Goal: Complete application form

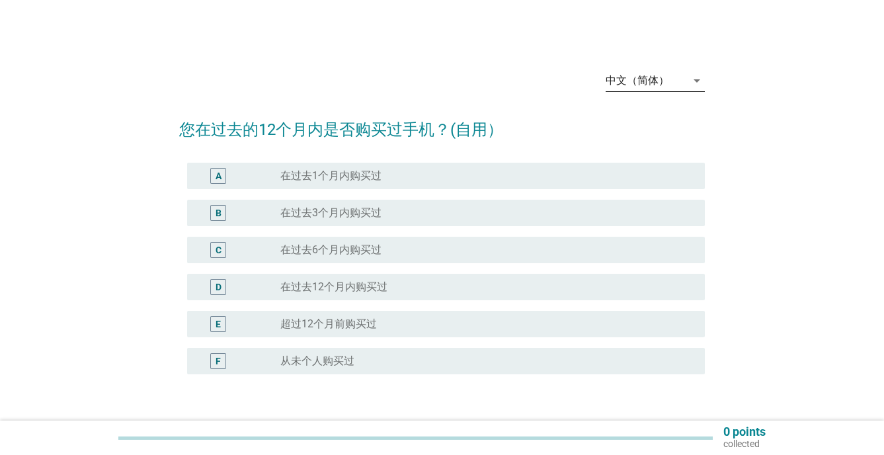
click at [636, 83] on div "中文（简体）" at bounding box center [636, 81] width 63 height 12
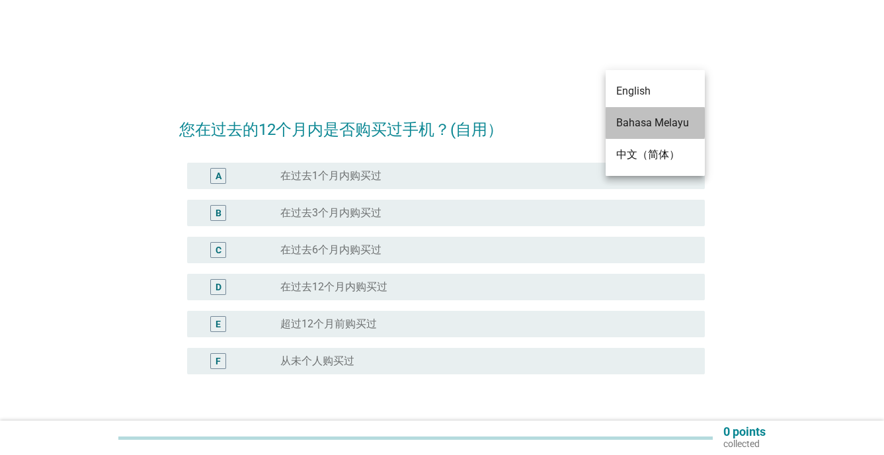
click at [630, 124] on div "Bahasa Melayu" at bounding box center [655, 123] width 78 height 16
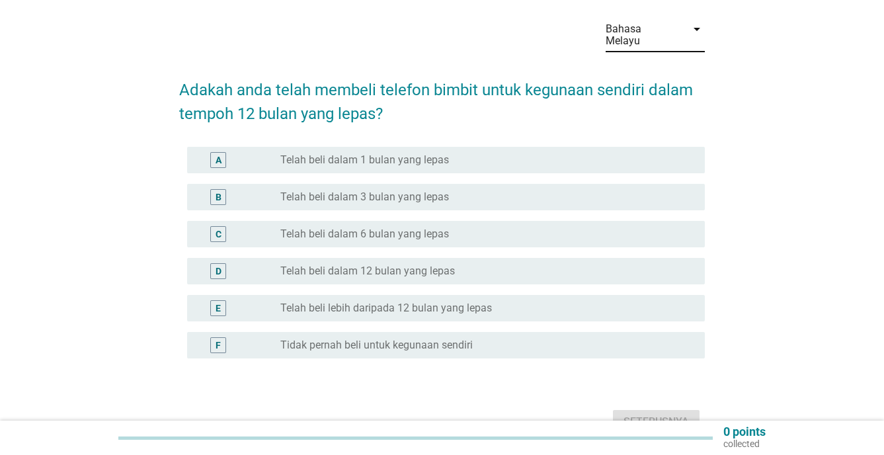
scroll to position [116, 0]
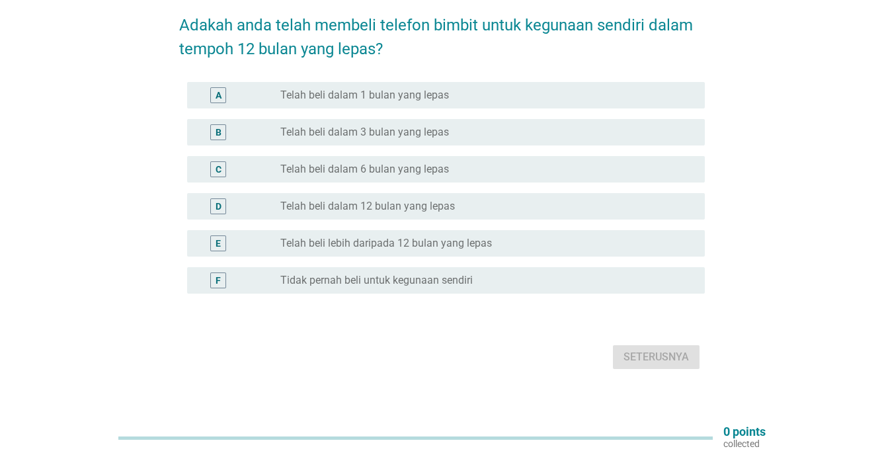
click at [405, 126] on label "Telah beli dalam 3 bulan yang lepas" at bounding box center [364, 132] width 169 height 13
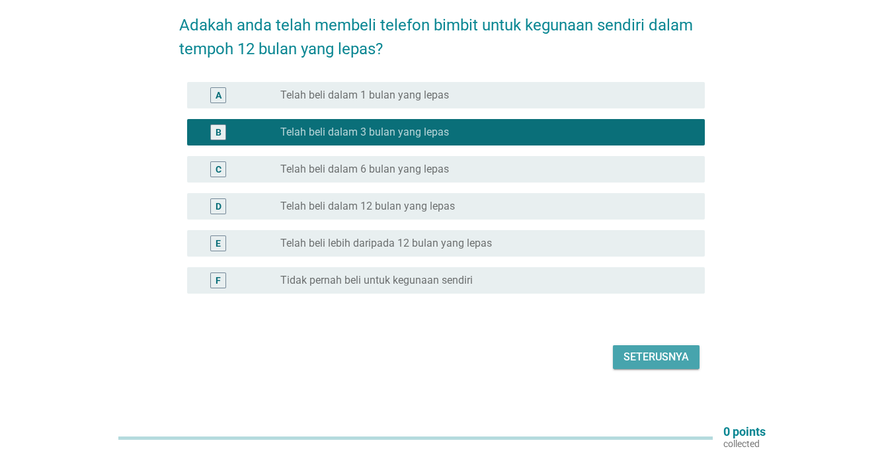
click at [647, 349] on div "Seterusnya" at bounding box center [655, 357] width 65 height 16
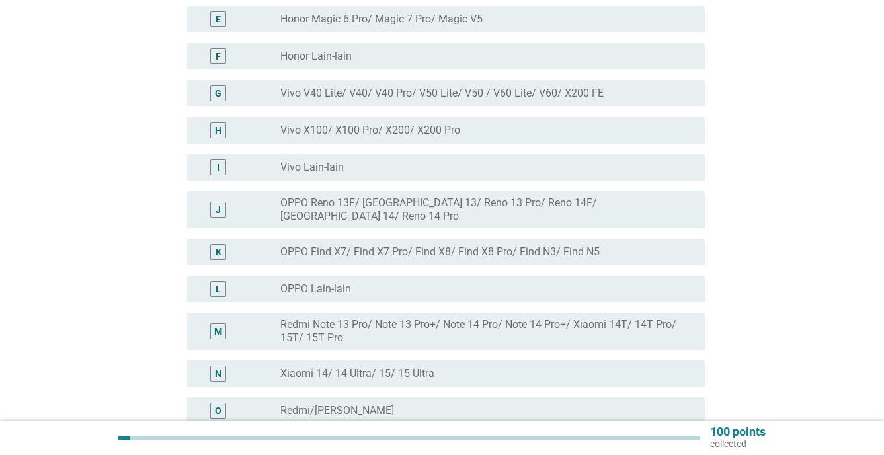
scroll to position [397, 0]
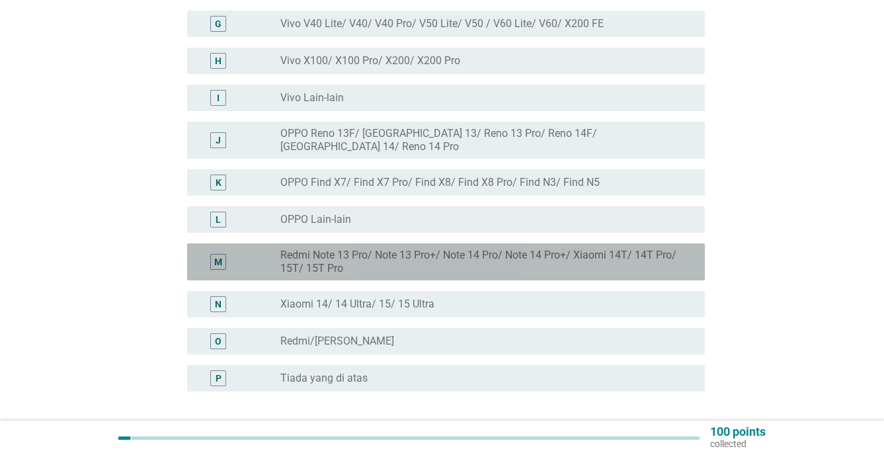
click at [418, 249] on label "Redmi Note 13 Pro/ Note 13 Pro+/ Note 14 Pro/ Note 14 Pro+/ Xiaomi 14T/ 14T Pro…" at bounding box center [481, 262] width 403 height 26
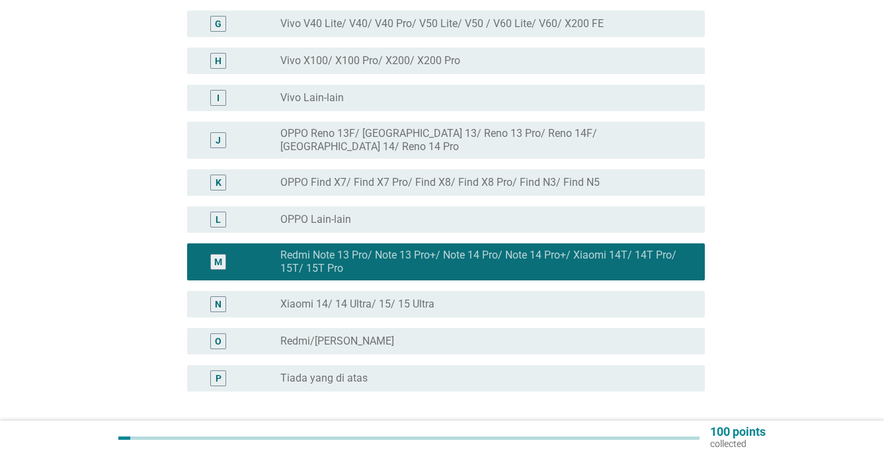
click at [385, 328] on div "O radio_button_unchecked Redmi/[PERSON_NAME]" at bounding box center [446, 341] width 518 height 26
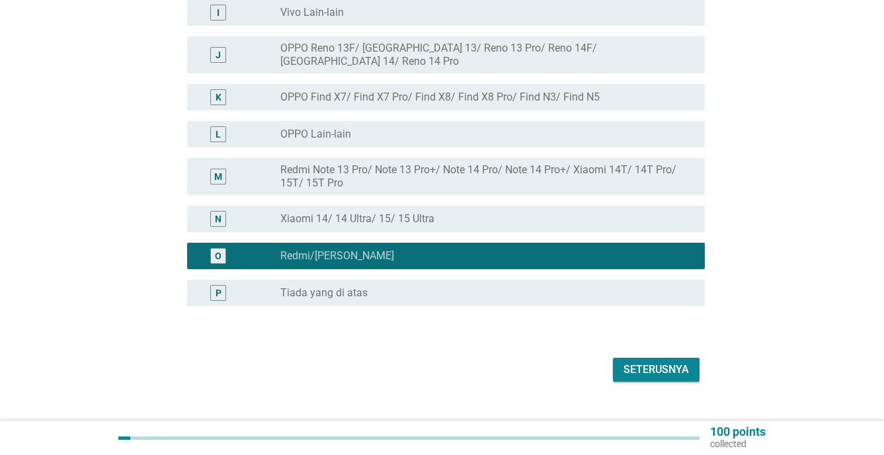
scroll to position [484, 0]
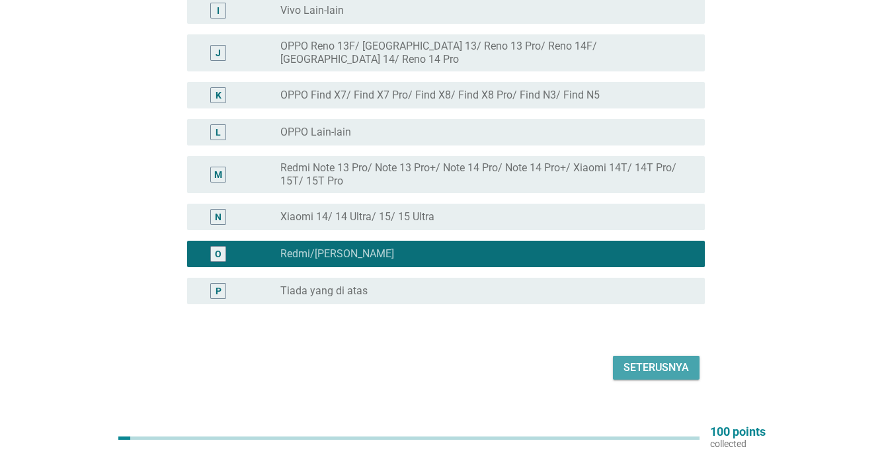
click at [631, 360] on div "Seterusnya" at bounding box center [655, 368] width 65 height 16
